Goal: Transaction & Acquisition: Purchase product/service

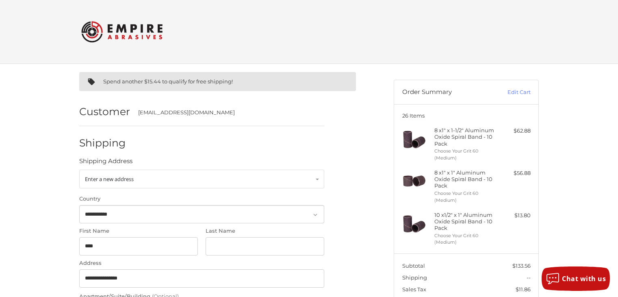
select select "**"
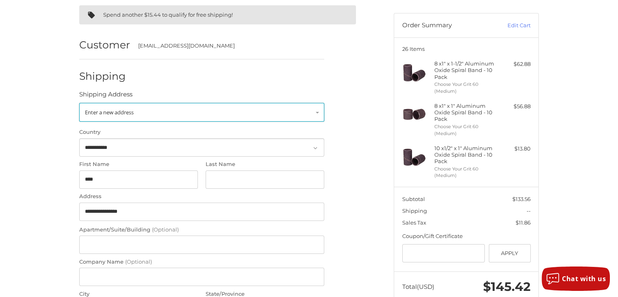
click at [226, 113] on link "Enter a new address" at bounding box center [201, 112] width 245 height 19
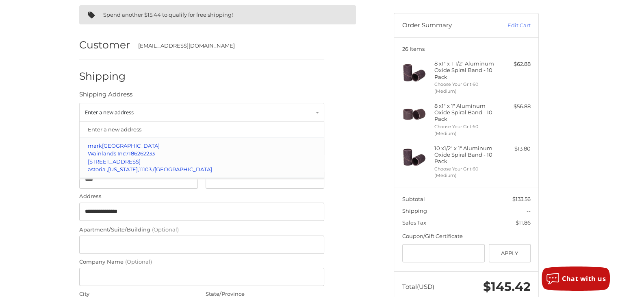
click at [154, 158] on p "2460 47th Street" at bounding box center [202, 162] width 228 height 8
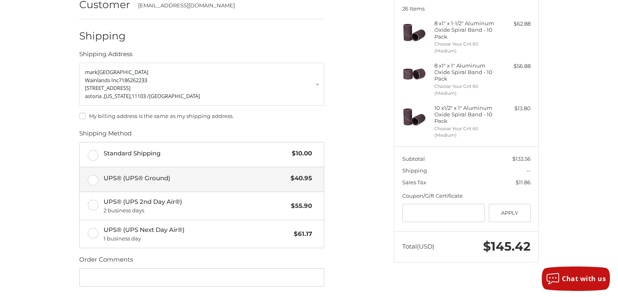
scroll to position [107, 0]
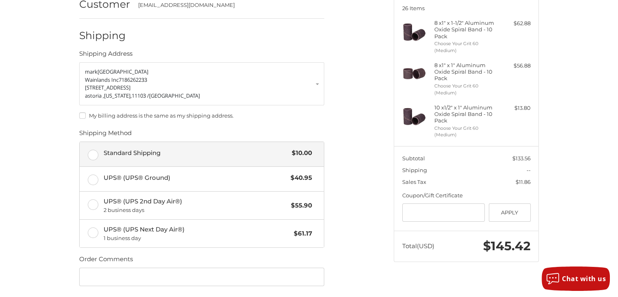
click at [146, 154] on span "Standard Shipping" at bounding box center [196, 152] width 184 height 9
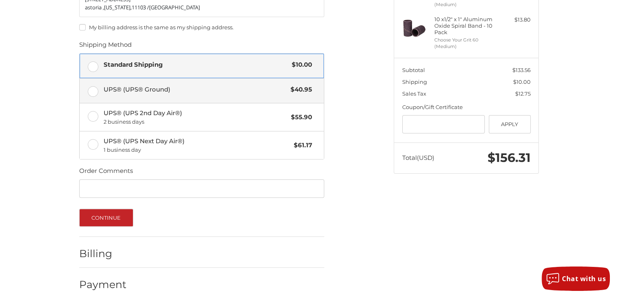
scroll to position [204, 0]
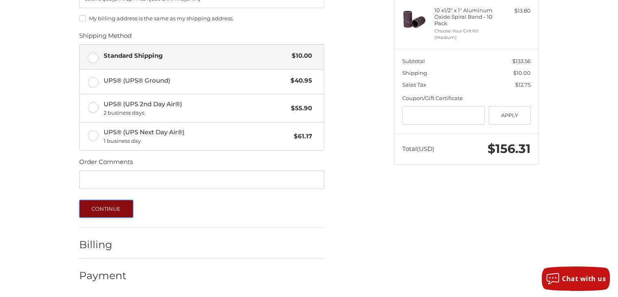
click at [120, 207] on button "Continue" at bounding box center [106, 208] width 54 height 18
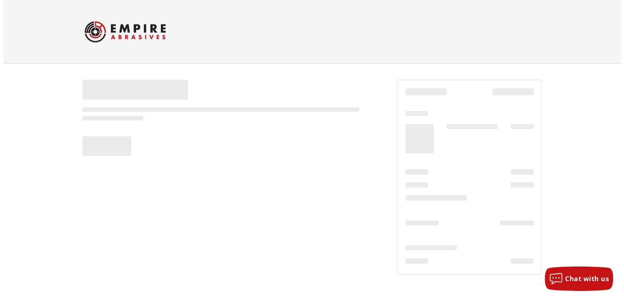
scroll to position [0, 0]
